Goal: Communication & Community: Connect with others

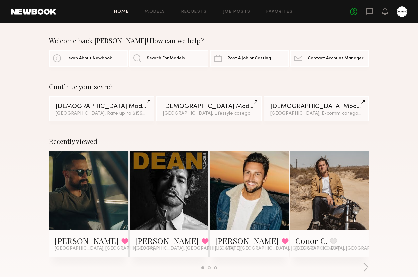
scroll to position [31, 0]
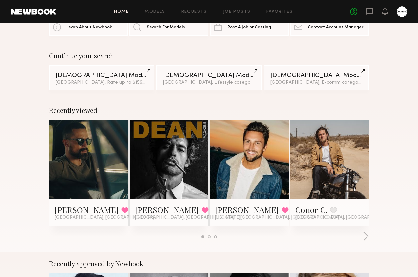
click at [124, 10] on link "Home" at bounding box center [121, 12] width 15 height 4
click at [370, 10] on icon at bounding box center [369, 11] width 7 height 7
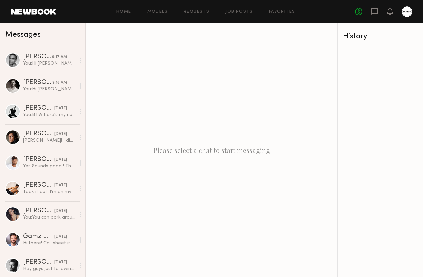
click at [45, 14] on link at bounding box center [34, 12] width 46 height 6
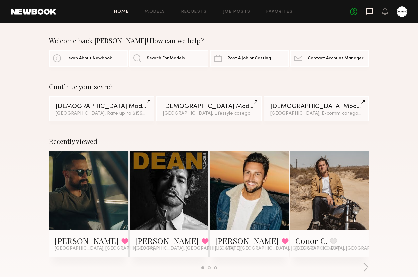
click at [373, 12] on icon at bounding box center [370, 11] width 7 height 6
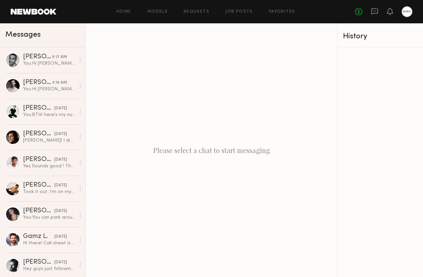
click at [41, 10] on link at bounding box center [34, 12] width 46 height 6
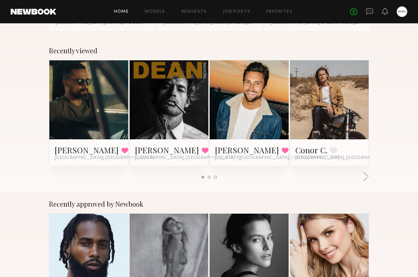
scroll to position [93, 0]
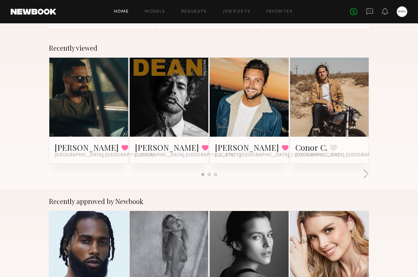
click at [333, 100] on link at bounding box center [330, 97] width 36 height 79
click at [369, 8] on icon at bounding box center [370, 11] width 7 height 6
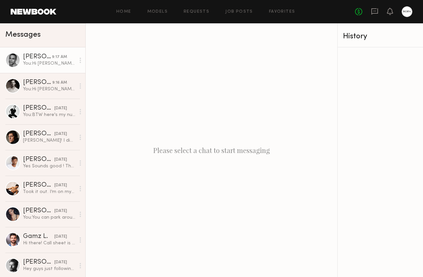
click at [54, 56] on div "9:17 AM" at bounding box center [59, 57] width 15 height 6
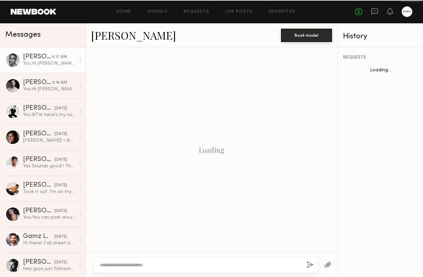
scroll to position [181, 0]
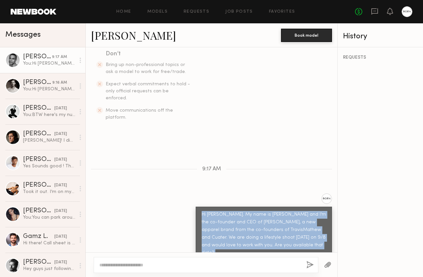
drag, startPoint x: 300, startPoint y: 239, endPoint x: 188, endPoint y: 201, distance: 117.5
click at [188, 201] on div "Hi [PERSON_NAME]. My name is [PERSON_NAME] and I’m the co-founder and CEO of [P…" at bounding box center [212, 230] width 252 height 75
copy div "Hi [PERSON_NAME]. My name is [PERSON_NAME] and I’m the co-founder and CEO of [P…"
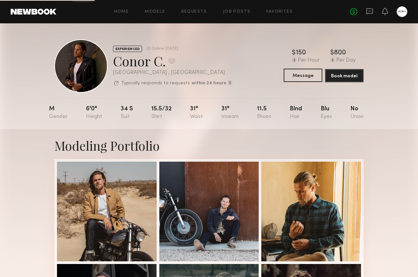
click at [300, 73] on button "Message" at bounding box center [303, 75] width 39 height 13
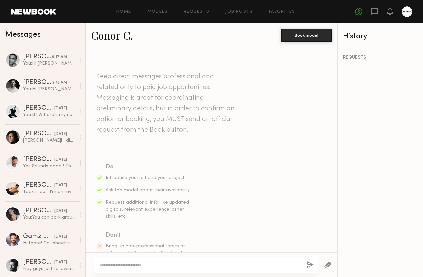
click at [129, 264] on textarea at bounding box center [200, 265] width 202 height 7
paste textarea "**********"
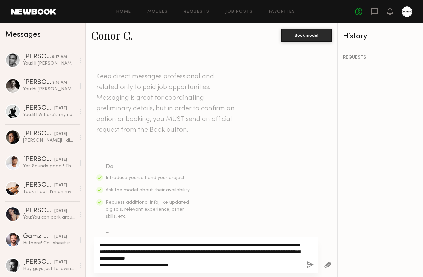
click at [117, 244] on textarea "**********" at bounding box center [200, 255] width 202 height 27
type textarea "**********"
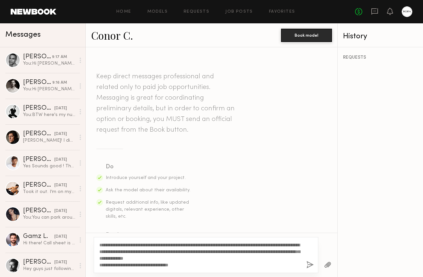
click at [309, 263] on button "button" at bounding box center [310, 265] width 7 height 8
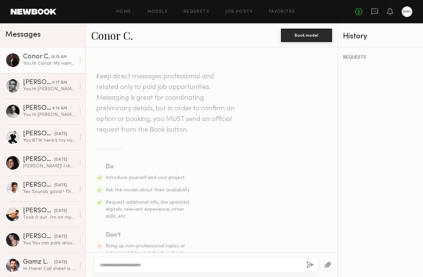
scroll to position [181, 0]
